Goal: Navigation & Orientation: Find specific page/section

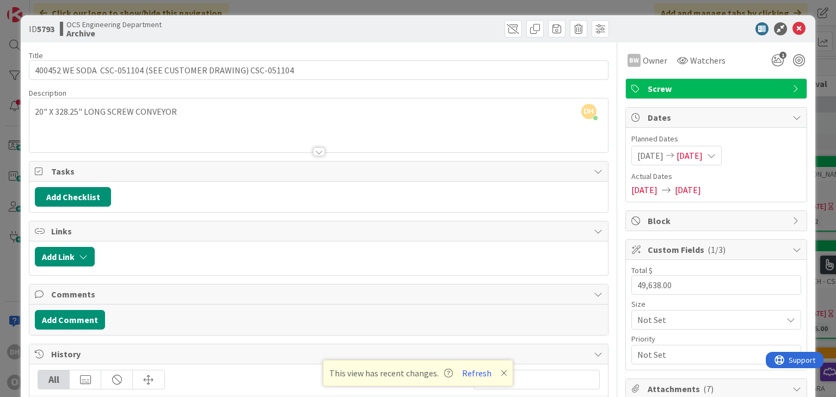
scroll to position [0, 1151]
click at [476, 364] on div "This view has recent changes. Refresh" at bounding box center [418, 373] width 190 height 26
click at [477, 368] on button "Refresh" at bounding box center [476, 373] width 37 height 14
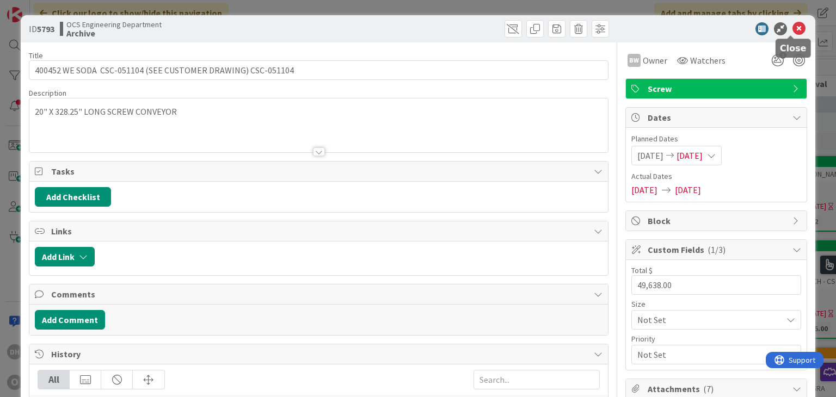
click at [792, 22] on icon at bounding box center [798, 28] width 13 height 13
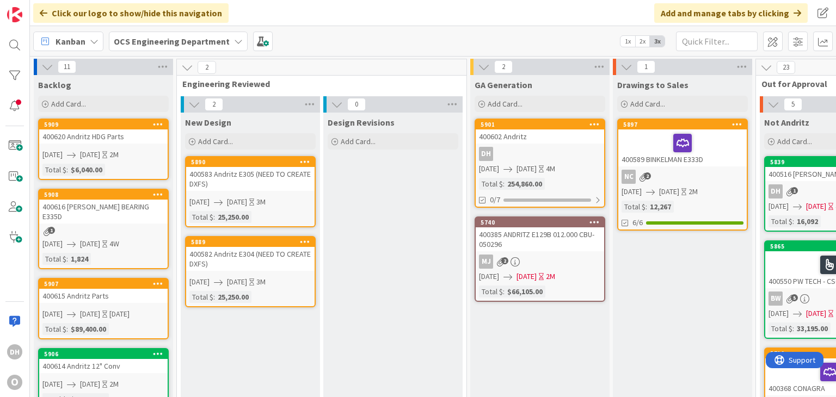
click at [100, 149] on span "[DATE]" at bounding box center [90, 154] width 20 height 11
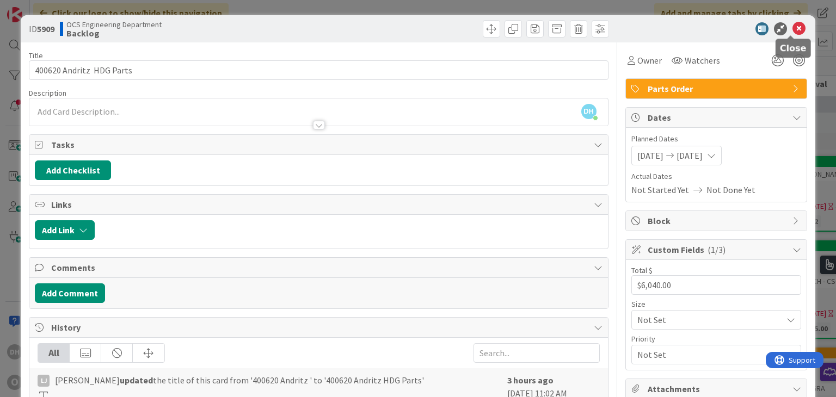
drag, startPoint x: 789, startPoint y: 27, endPoint x: 656, endPoint y: 58, distance: 136.3
click at [792, 27] on icon at bounding box center [798, 28] width 13 height 13
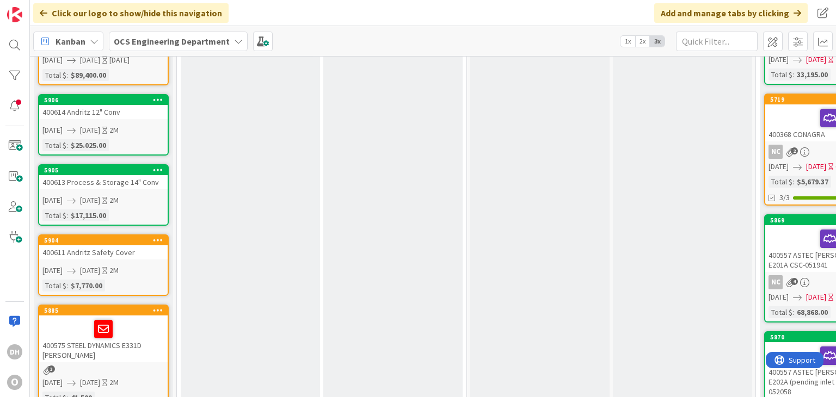
scroll to position [272, 0]
